Goal: Use online tool/utility: Use online tool/utility

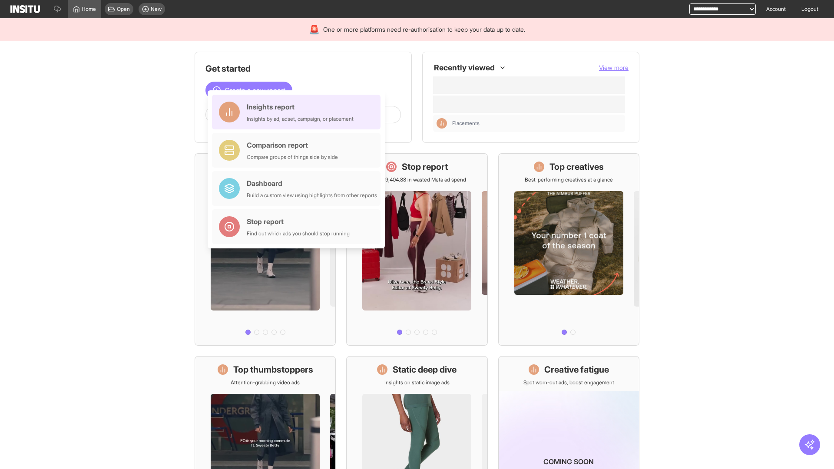
click at [298, 112] on div "Insights report Insights by ad, adset, campaign, or placement" at bounding box center [300, 112] width 107 height 21
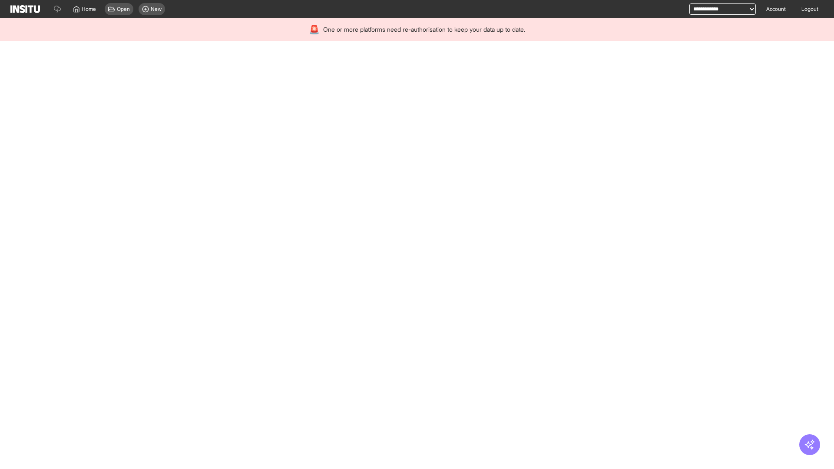
select select "**"
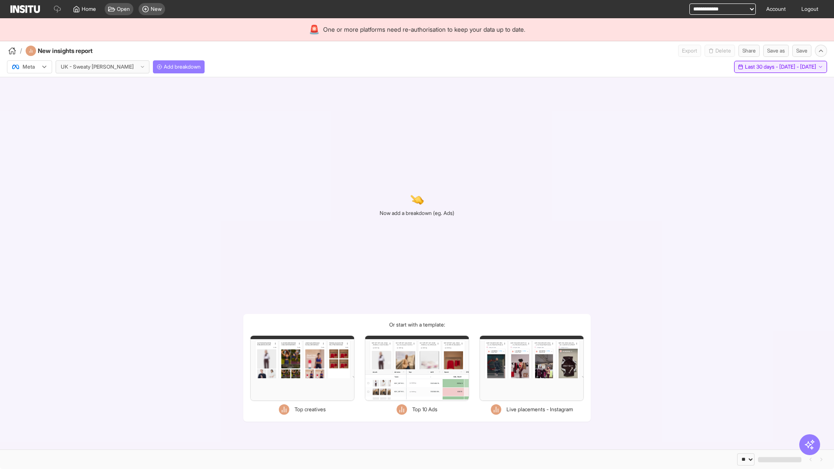
click at [761, 67] on span "Last 30 days - Wed 13 Aug - Thu 11 Sep, 2025" at bounding box center [780, 66] width 71 height 7
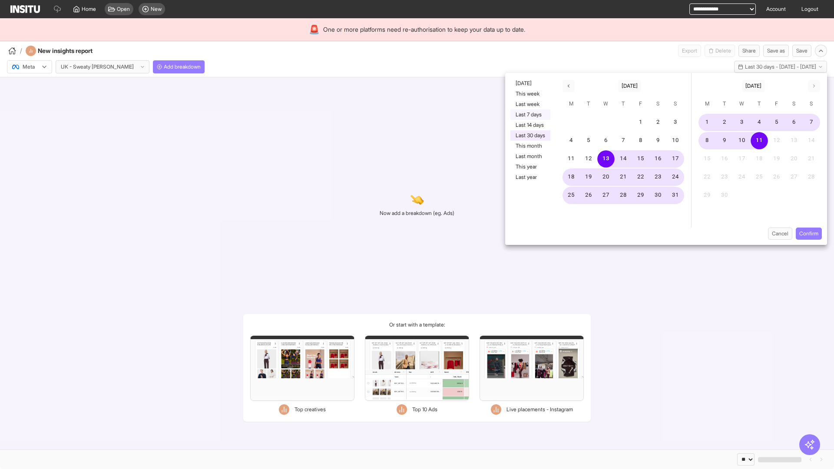
click at [530, 115] on button "Last 7 days" at bounding box center [530, 114] width 40 height 10
